Goal: Task Accomplishment & Management: Complete application form

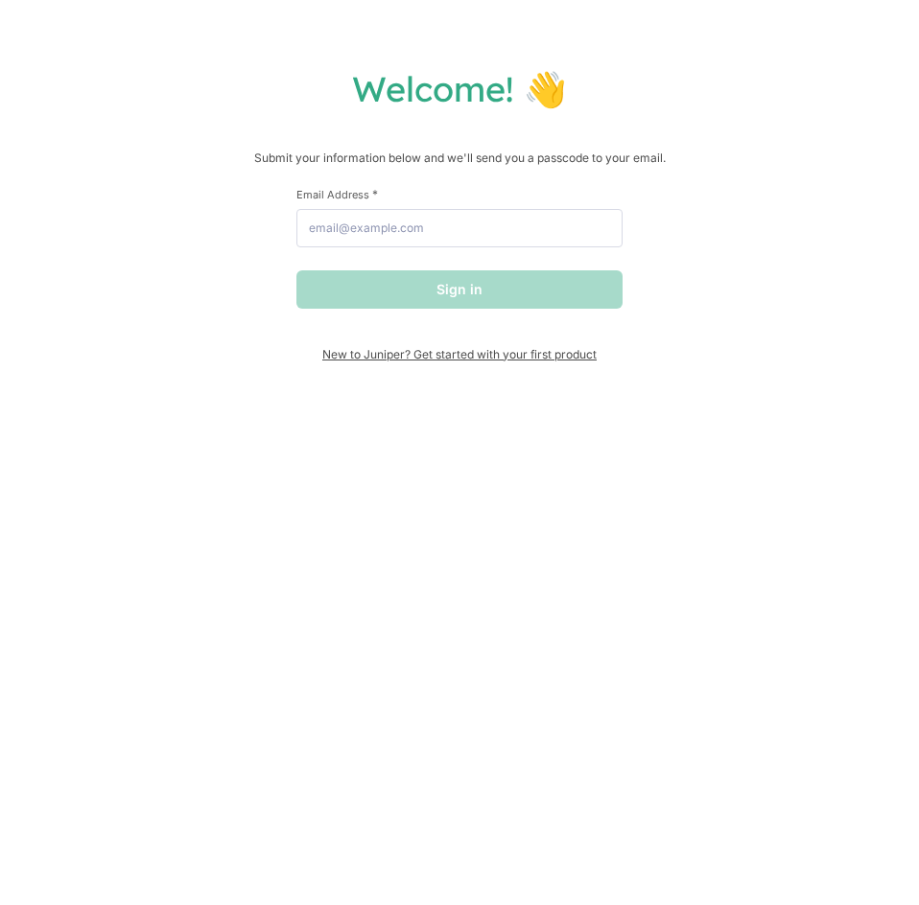
click at [563, 357] on span "New to Juniper? Get started with your first product" at bounding box center [459, 354] width 326 height 14
click at [452, 243] on input "Email Address *" at bounding box center [459, 228] width 326 height 38
click at [345, 230] on input "Email Address *" at bounding box center [459, 228] width 326 height 38
type input "gianm96@hotmail.it"
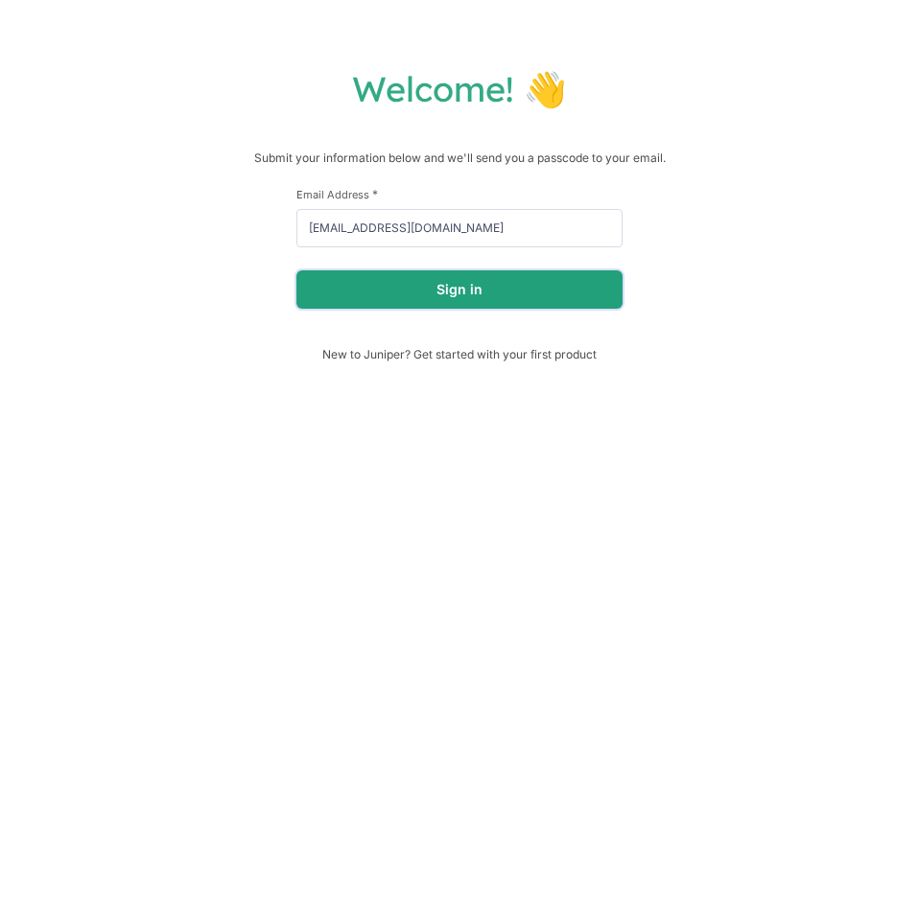
click at [418, 302] on button "Sign in" at bounding box center [459, 289] width 326 height 38
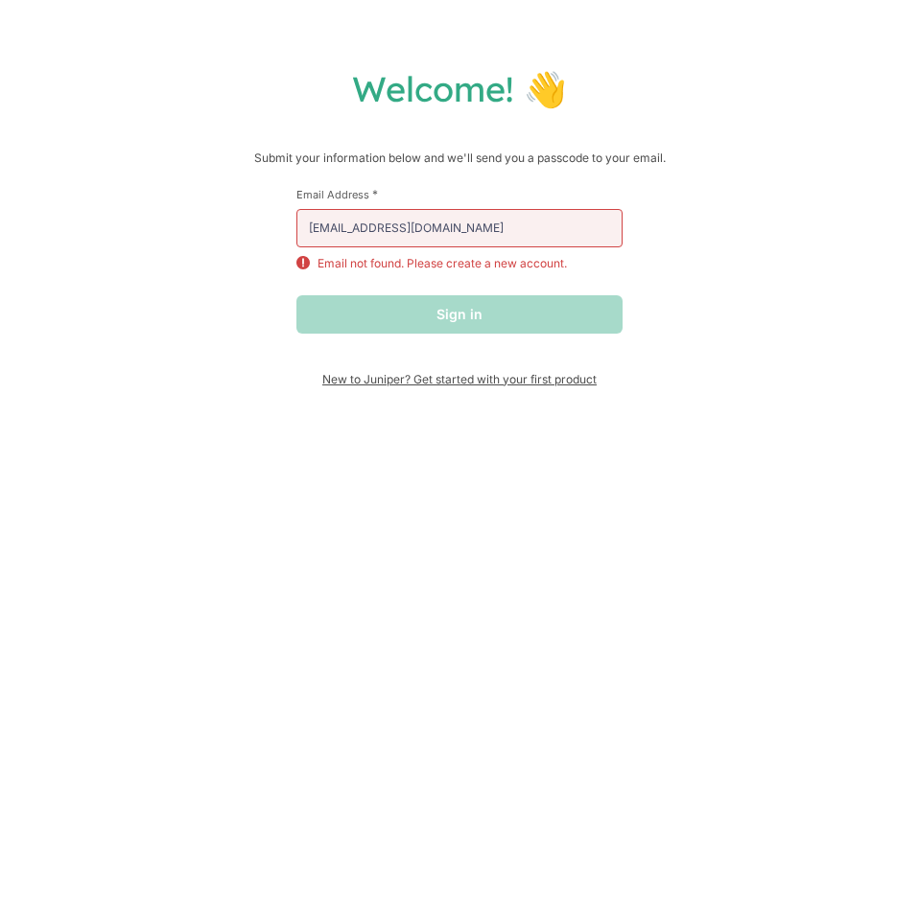
click at [436, 383] on span "New to Juniper? Get started with your first product" at bounding box center [459, 379] width 326 height 14
